Goal: Complete application form: Complete application form

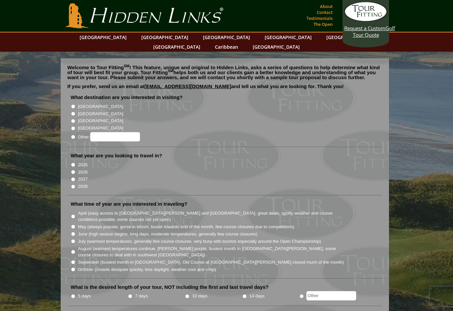
click at [75, 163] on input "2025" at bounding box center [73, 165] width 4 height 4
radio input "true"
click at [72, 268] on input "October (crowds dissipate quickly, less daylight, weather cool and crisp)" at bounding box center [73, 270] width 4 height 4
radio input "true"
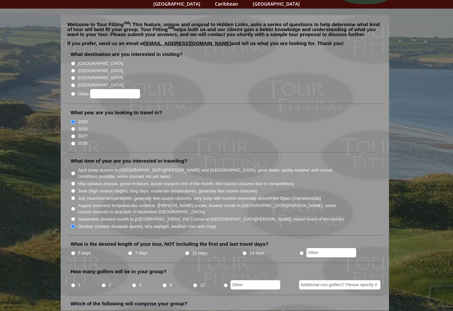
scroll to position [44, 0]
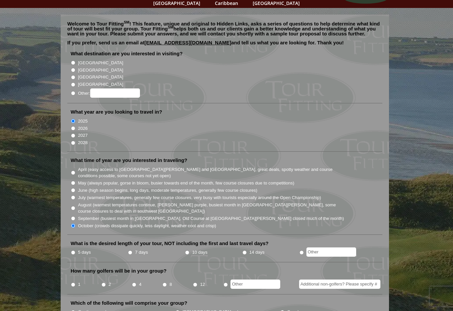
click at [304, 251] on input "radio" at bounding box center [301, 253] width 4 height 4
radio input "true"
click at [103, 283] on input "2" at bounding box center [103, 285] width 4 height 4
radio input "true"
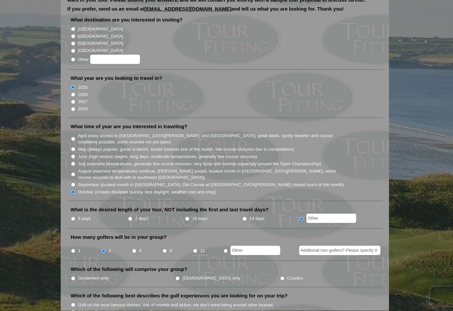
scroll to position [79, 0]
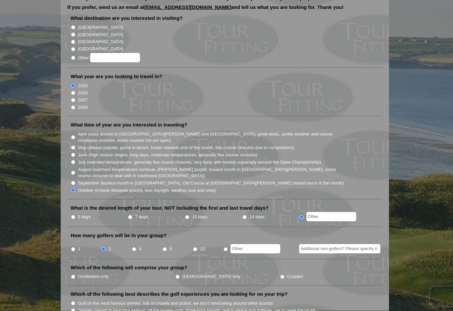
click at [74, 275] on input "Gentlemen only" at bounding box center [73, 277] width 4 height 4
radio input "true"
click at [175, 275] on input "[DEMOGRAPHIC_DATA] only" at bounding box center [177, 277] width 4 height 4
radio input "true"
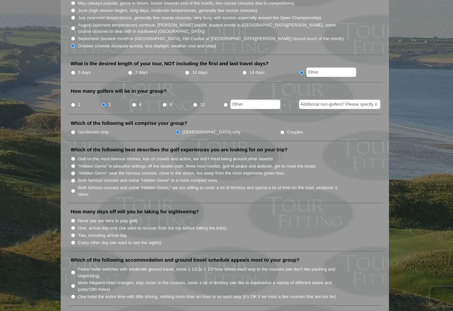
scroll to position [225, 0]
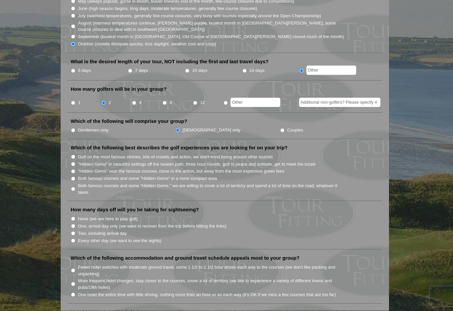
click at [71, 224] on input "One, arrival day only (we want to recover from the trip before hitting the link…" at bounding box center [73, 226] width 4 height 4
radio input "true"
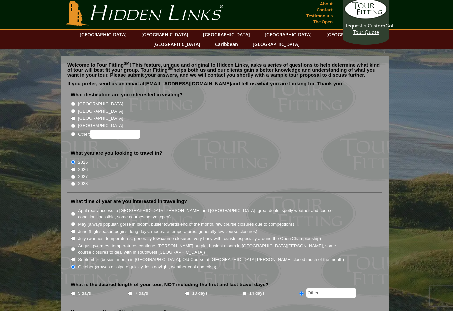
scroll to position [0, 0]
